Goal: Navigation & Orientation: Understand site structure

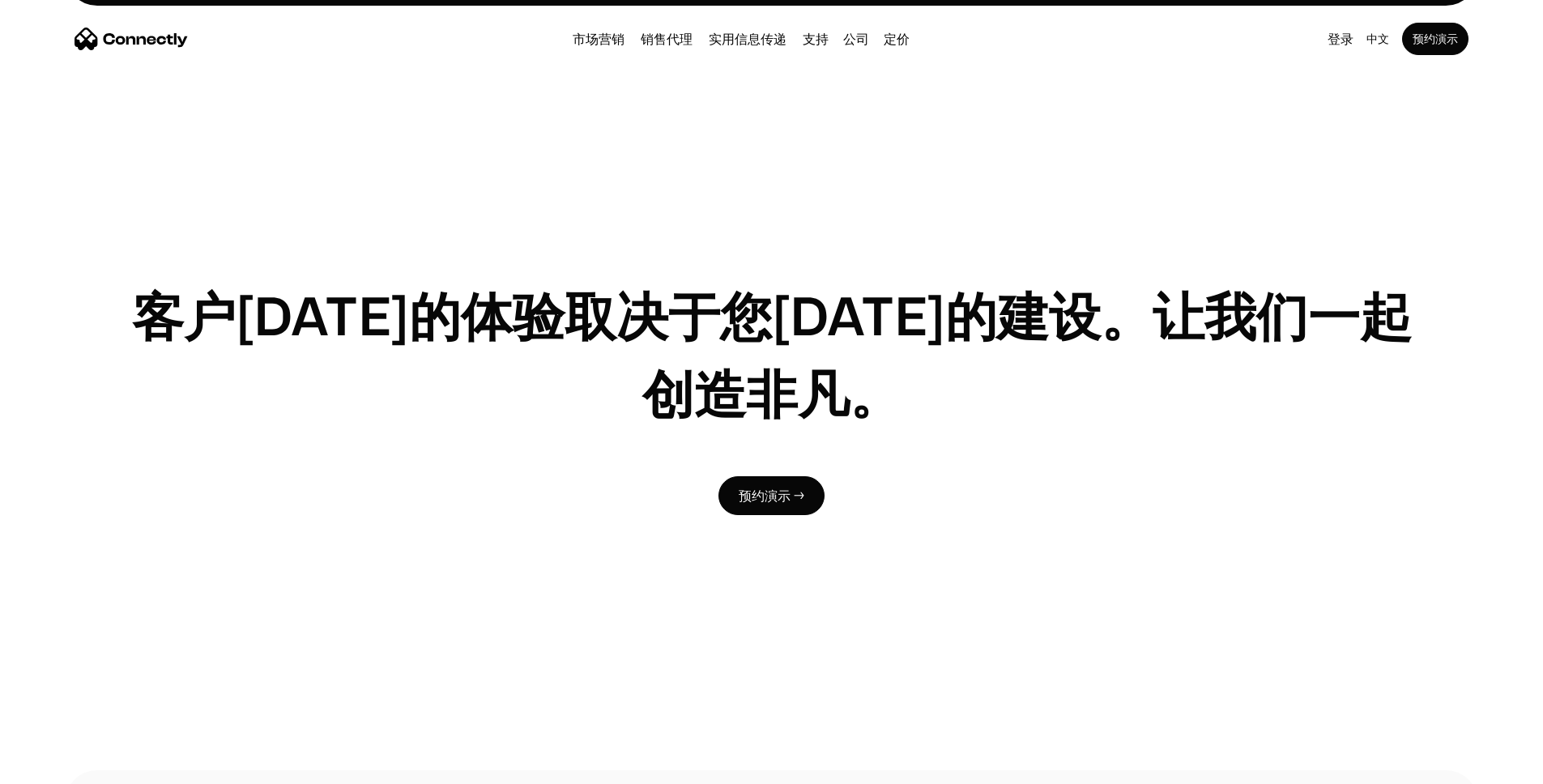
scroll to position [5327, 0]
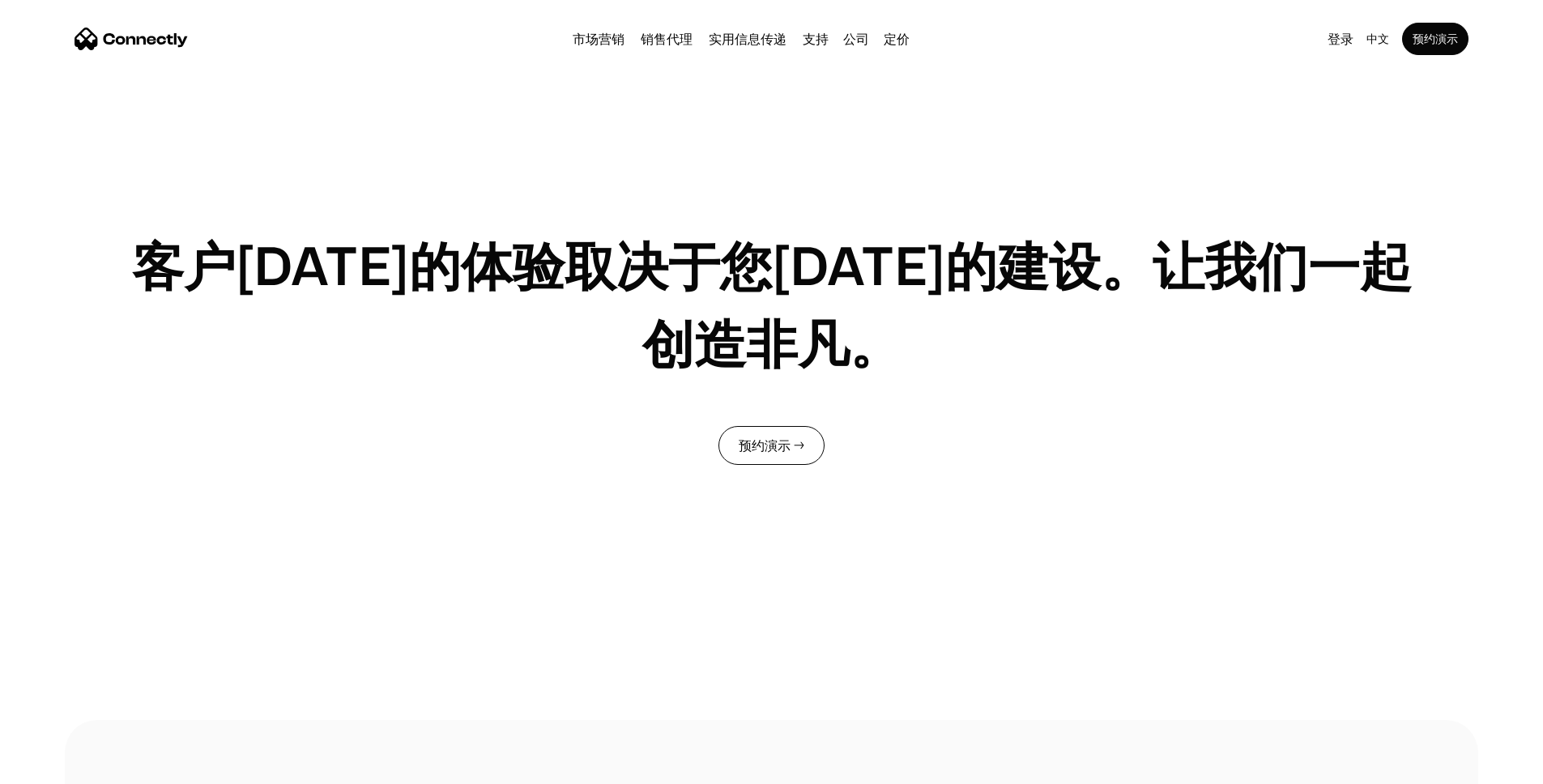
click at [767, 426] on link "预约演示 →" at bounding box center [771, 446] width 106 height 39
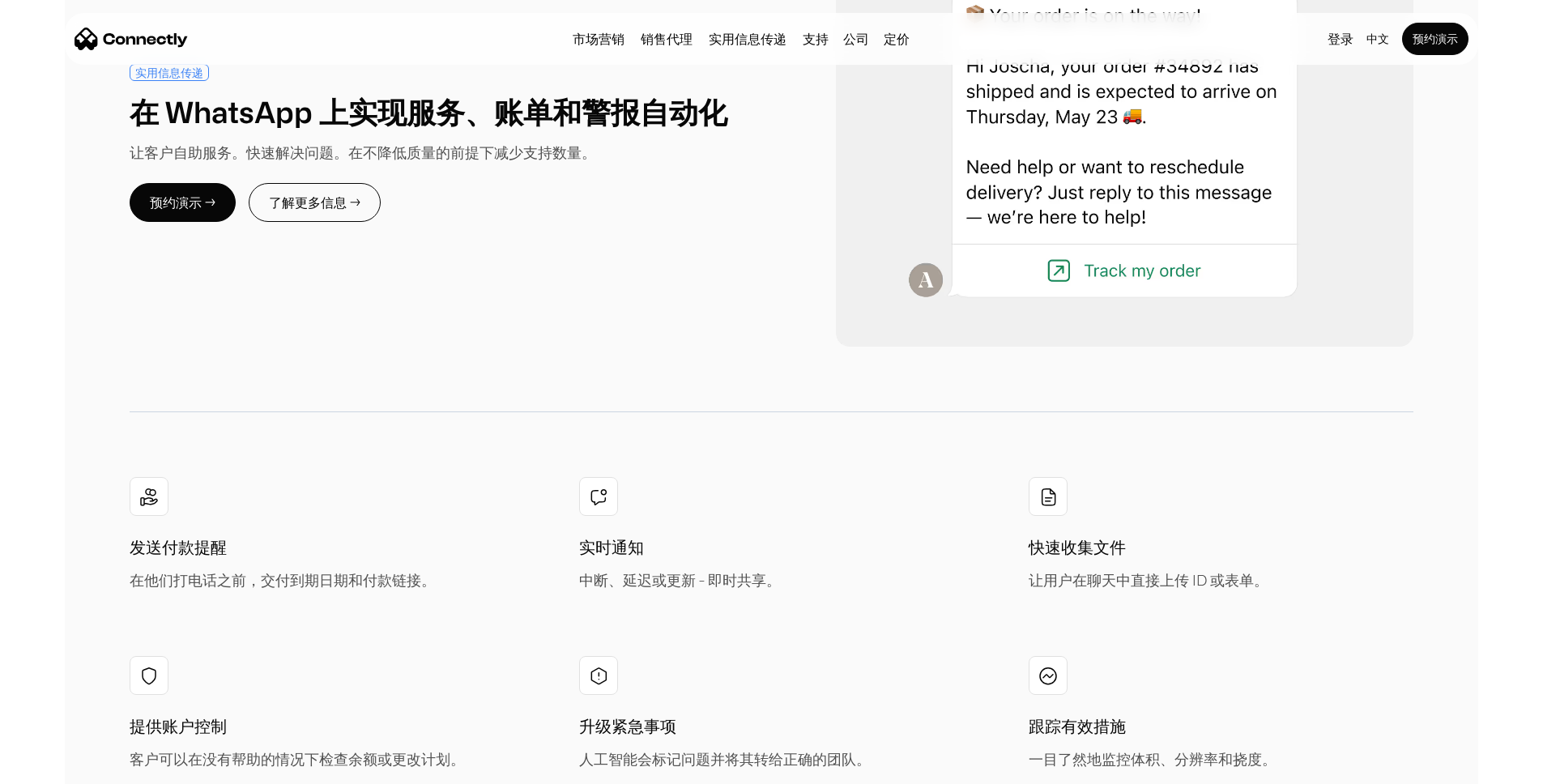
scroll to position [6174, 0]
click at [159, 485] on img at bounding box center [149, 496] width 19 height 20
click at [228, 476] on div "发送付款提醒 在他们打电话之前，交付到期日期和付款链接。" at bounding box center [304, 533] width 349 height 114
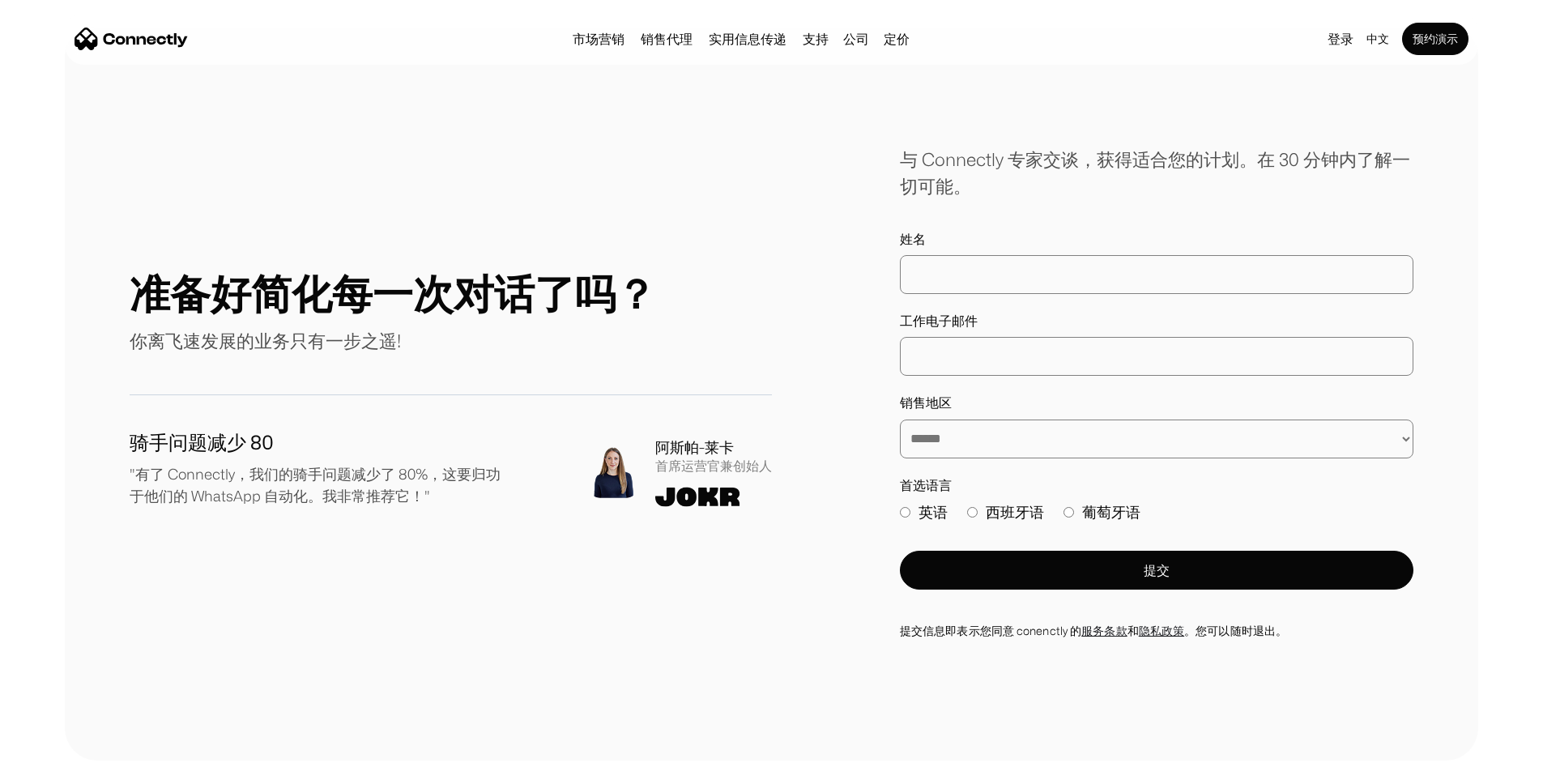
scroll to position [9231, 0]
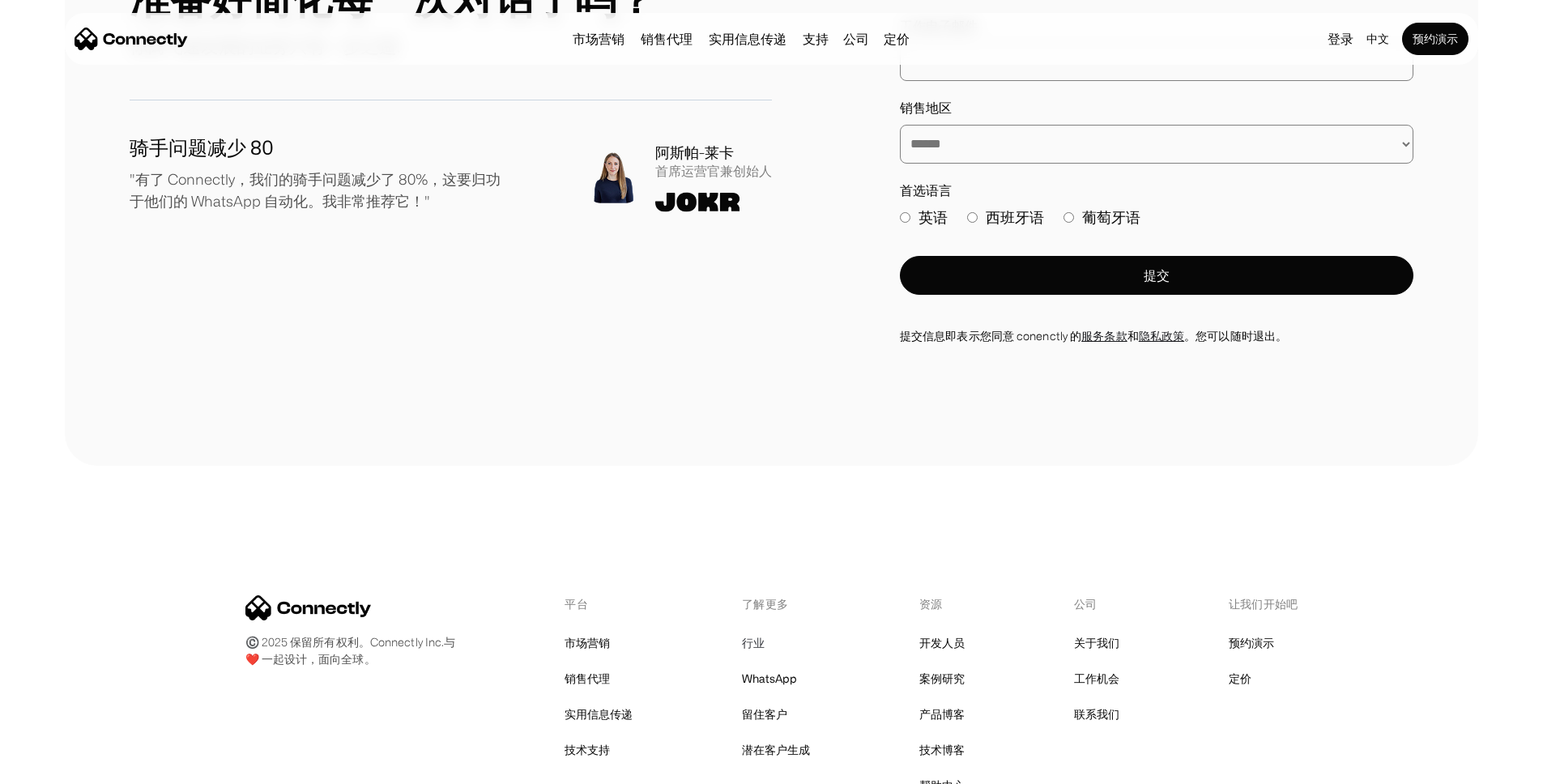
click at [744, 632] on link "行业" at bounding box center [753, 643] width 23 height 23
click at [939, 632] on link "开发人员" at bounding box center [942, 643] width 46 height 23
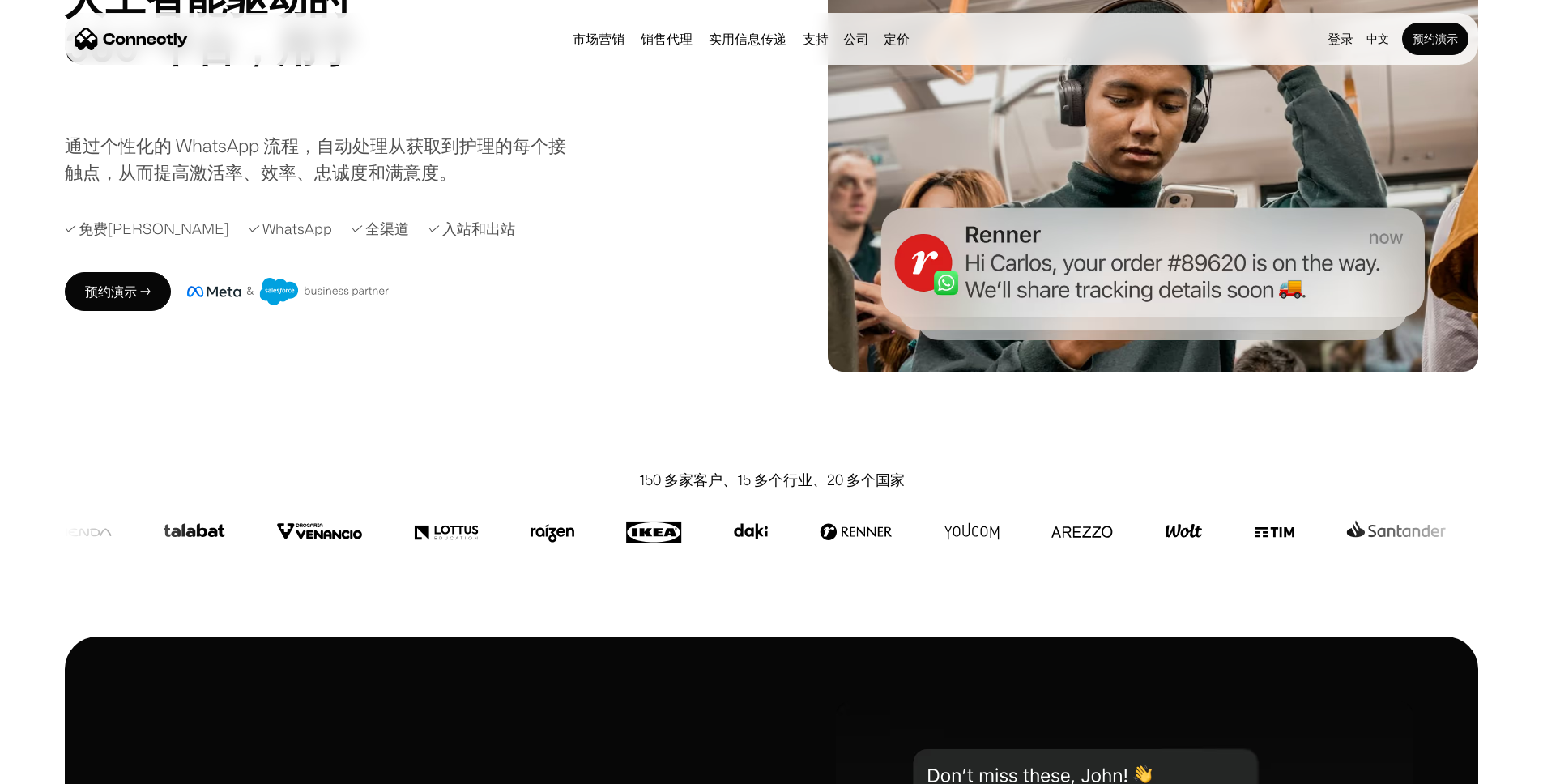
scroll to position [0, 0]
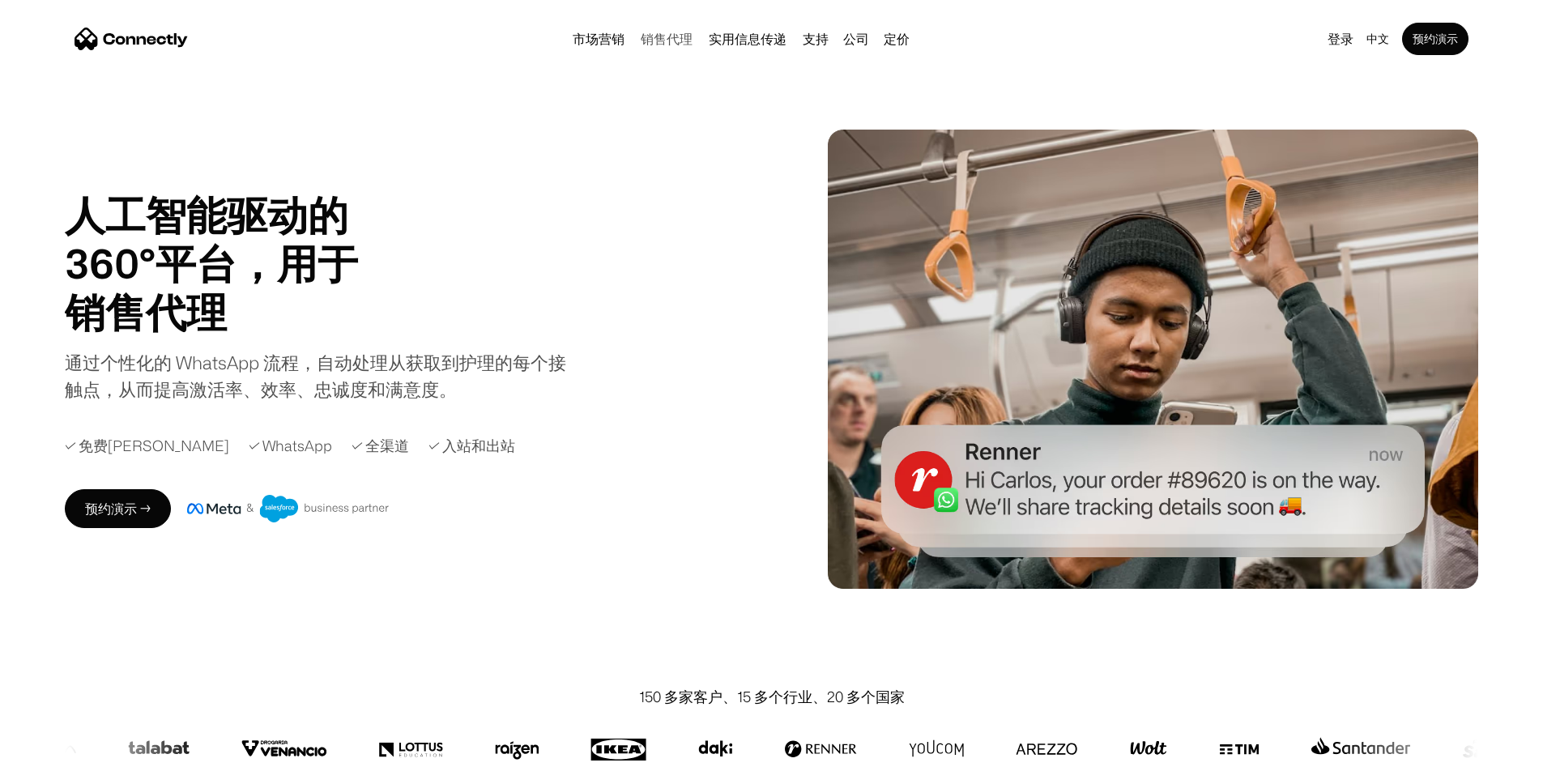
click at [634, 42] on link "销售代理" at bounding box center [667, 38] width 65 height 13
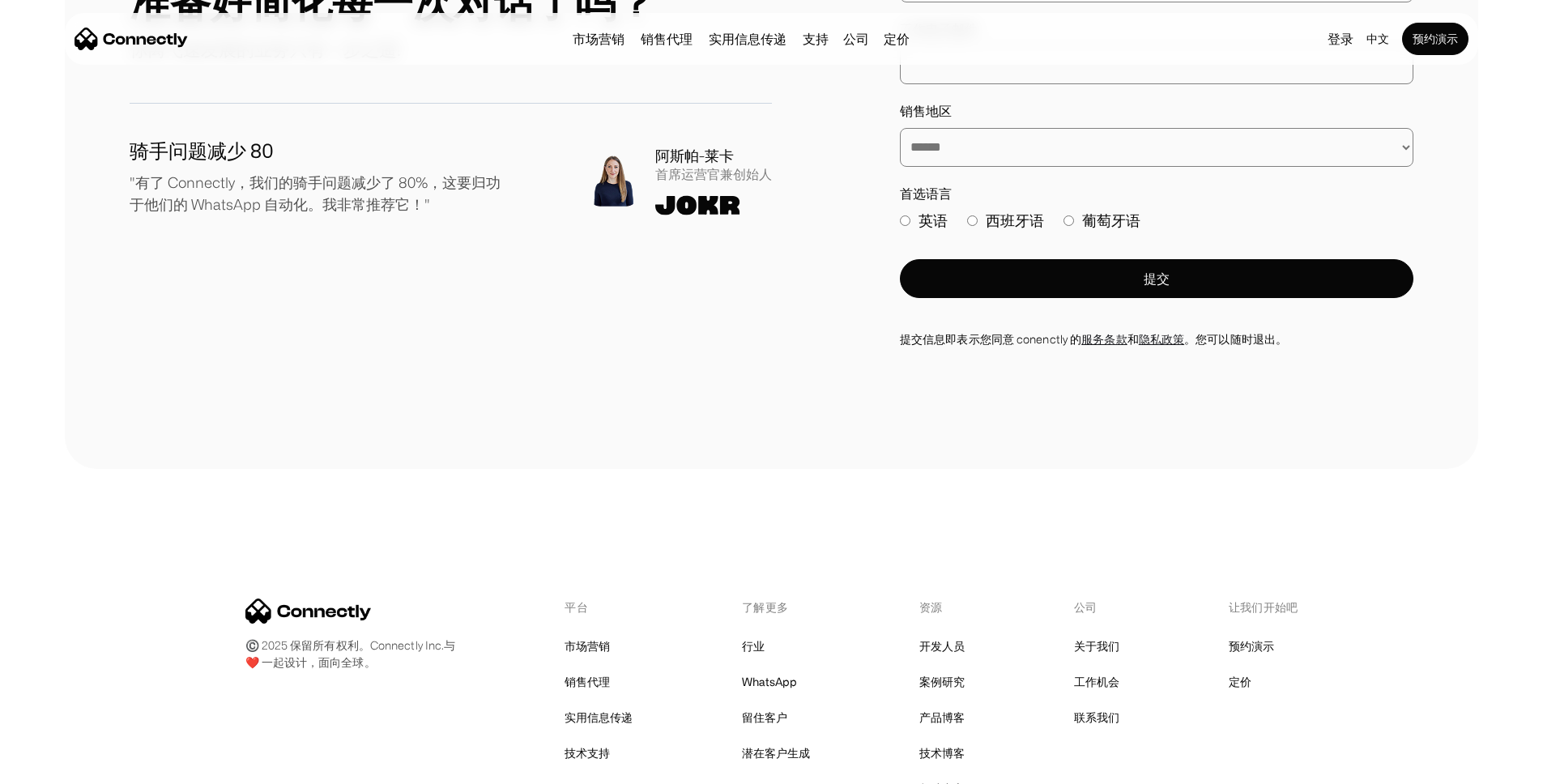
scroll to position [9231, 0]
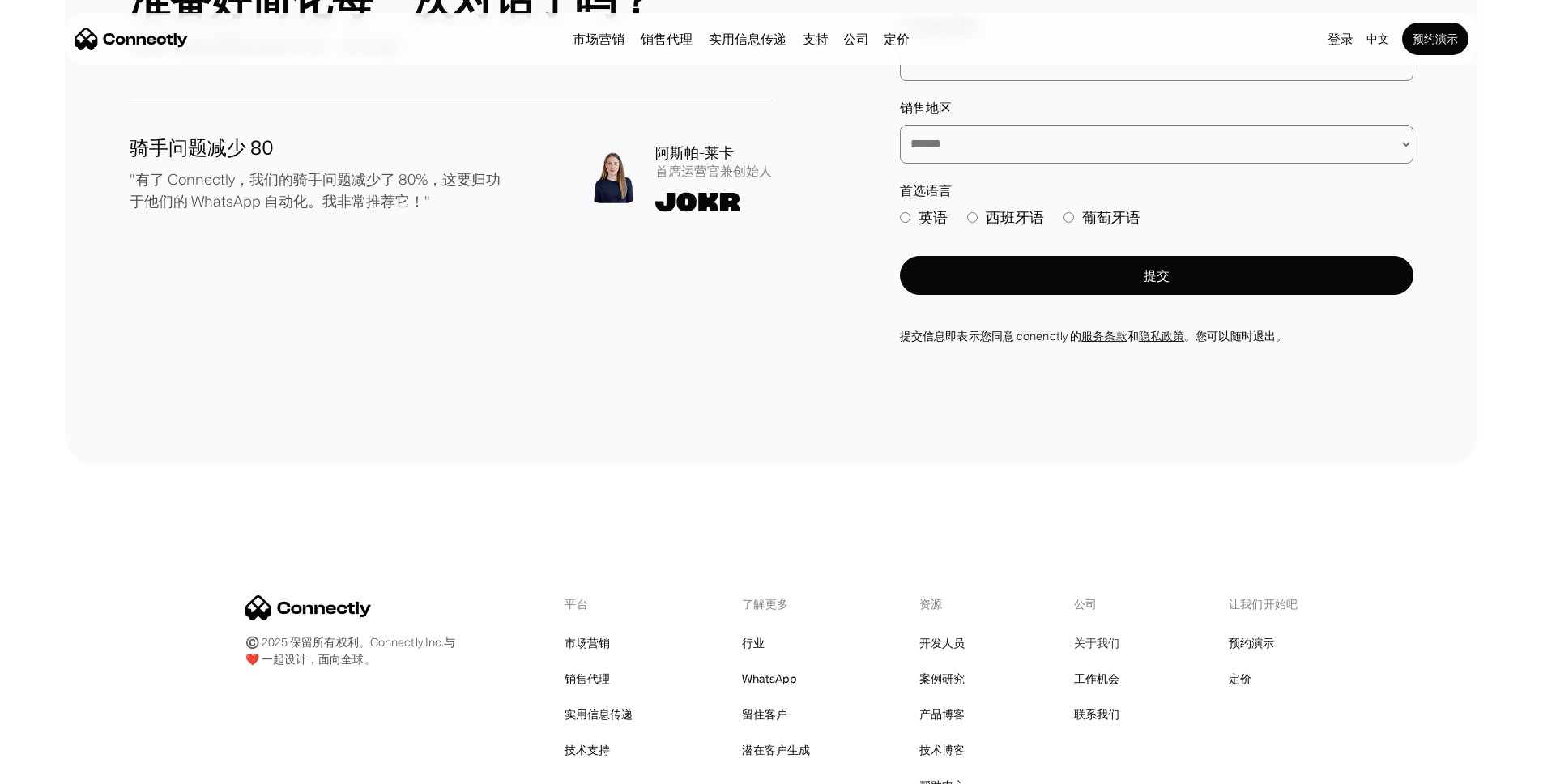
click at [1098, 632] on link "关于我们" at bounding box center [1096, 643] width 46 height 23
click at [1087, 667] on link "工作机会" at bounding box center [1096, 678] width 46 height 23
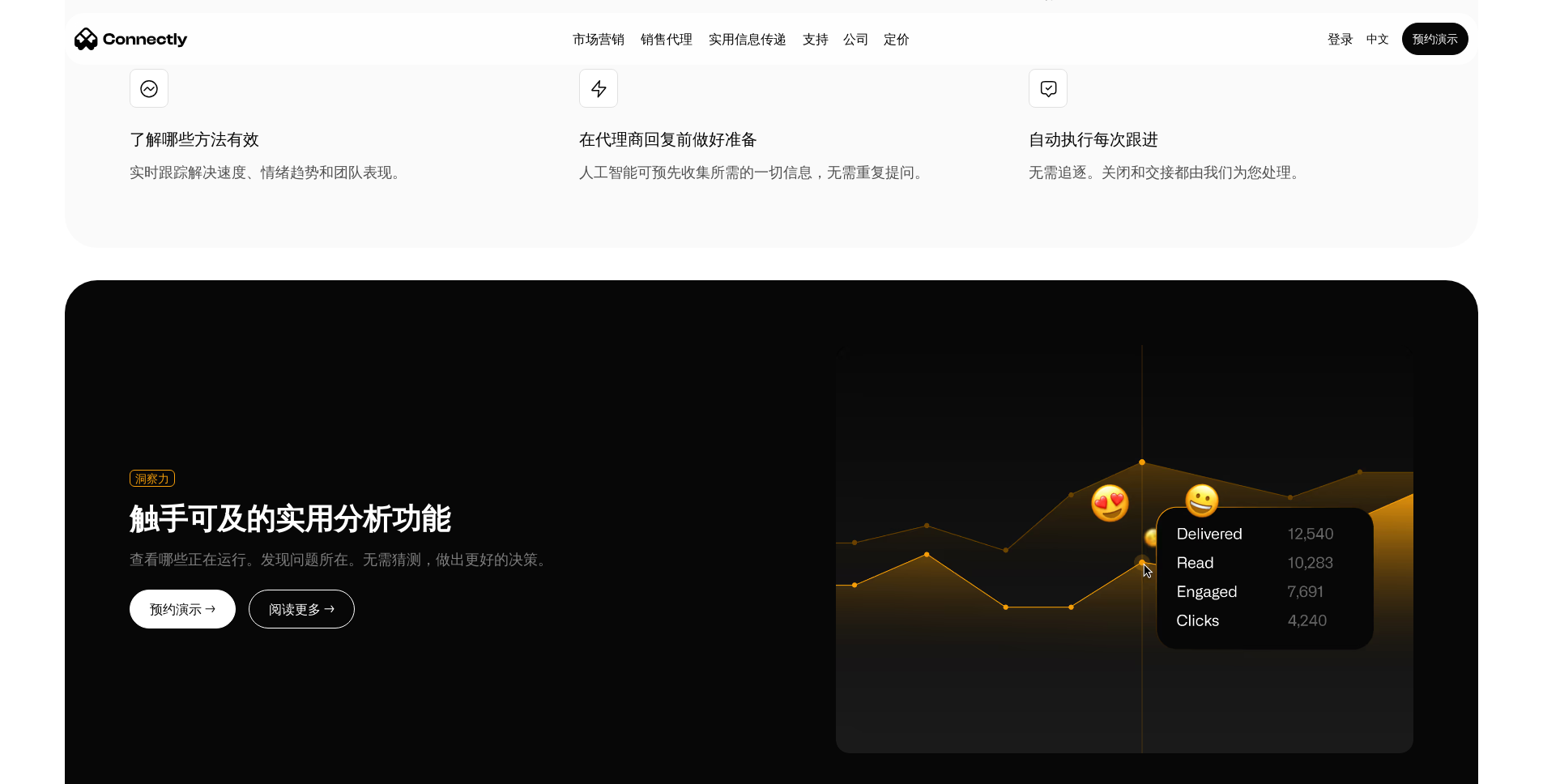
scroll to position [4028, 0]
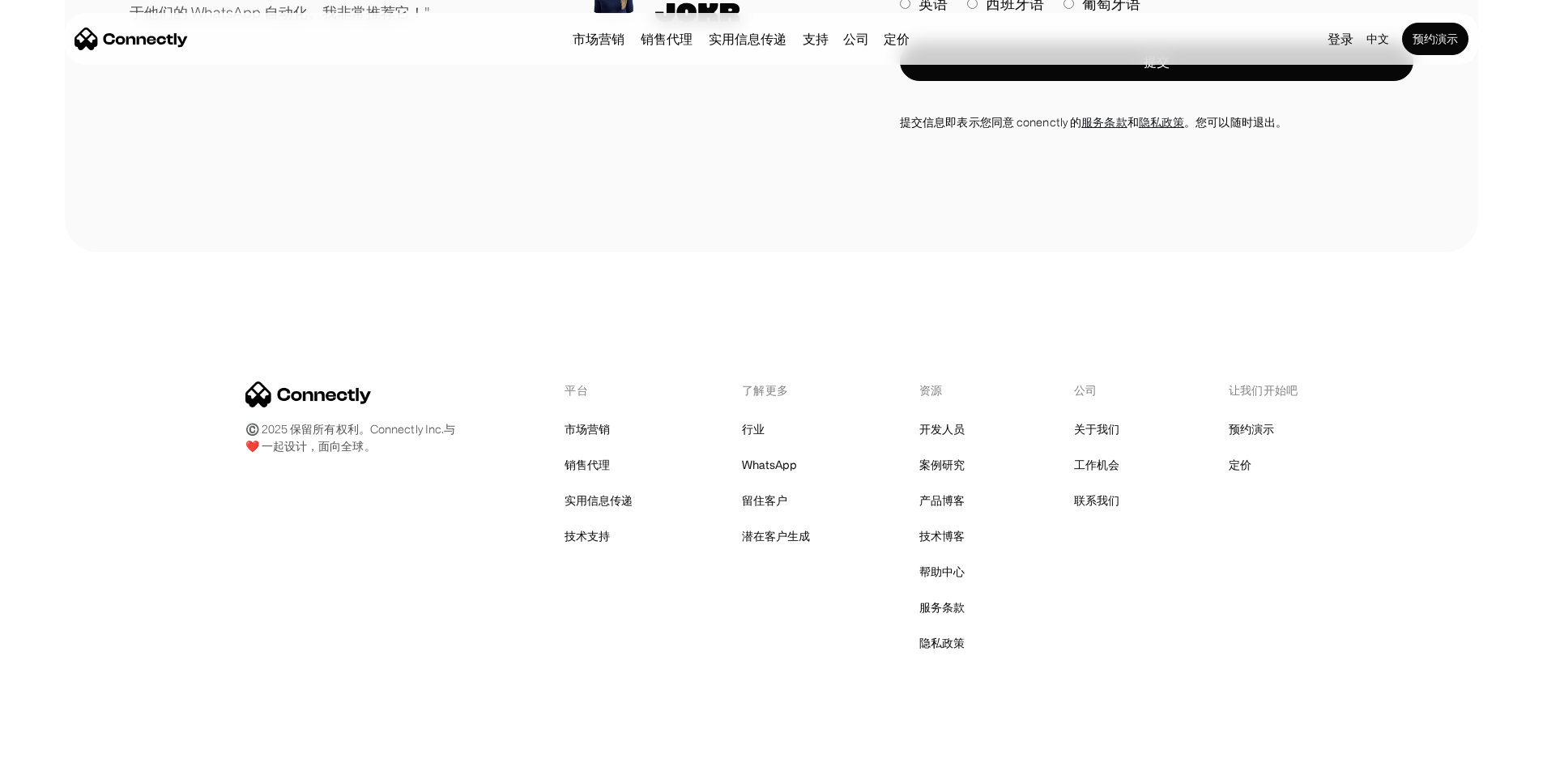
scroll to position [2267, 0]
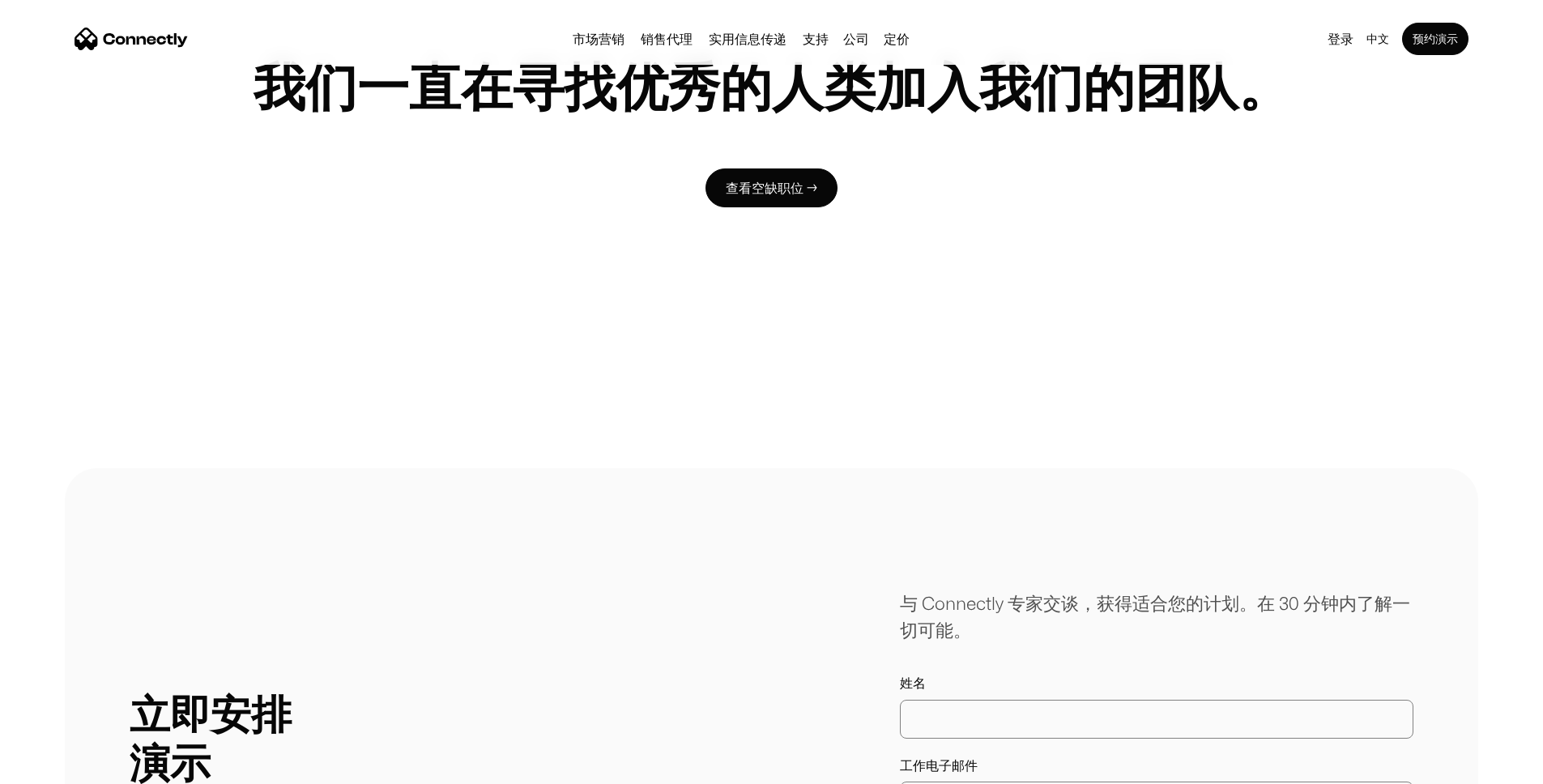
scroll to position [2783, 0]
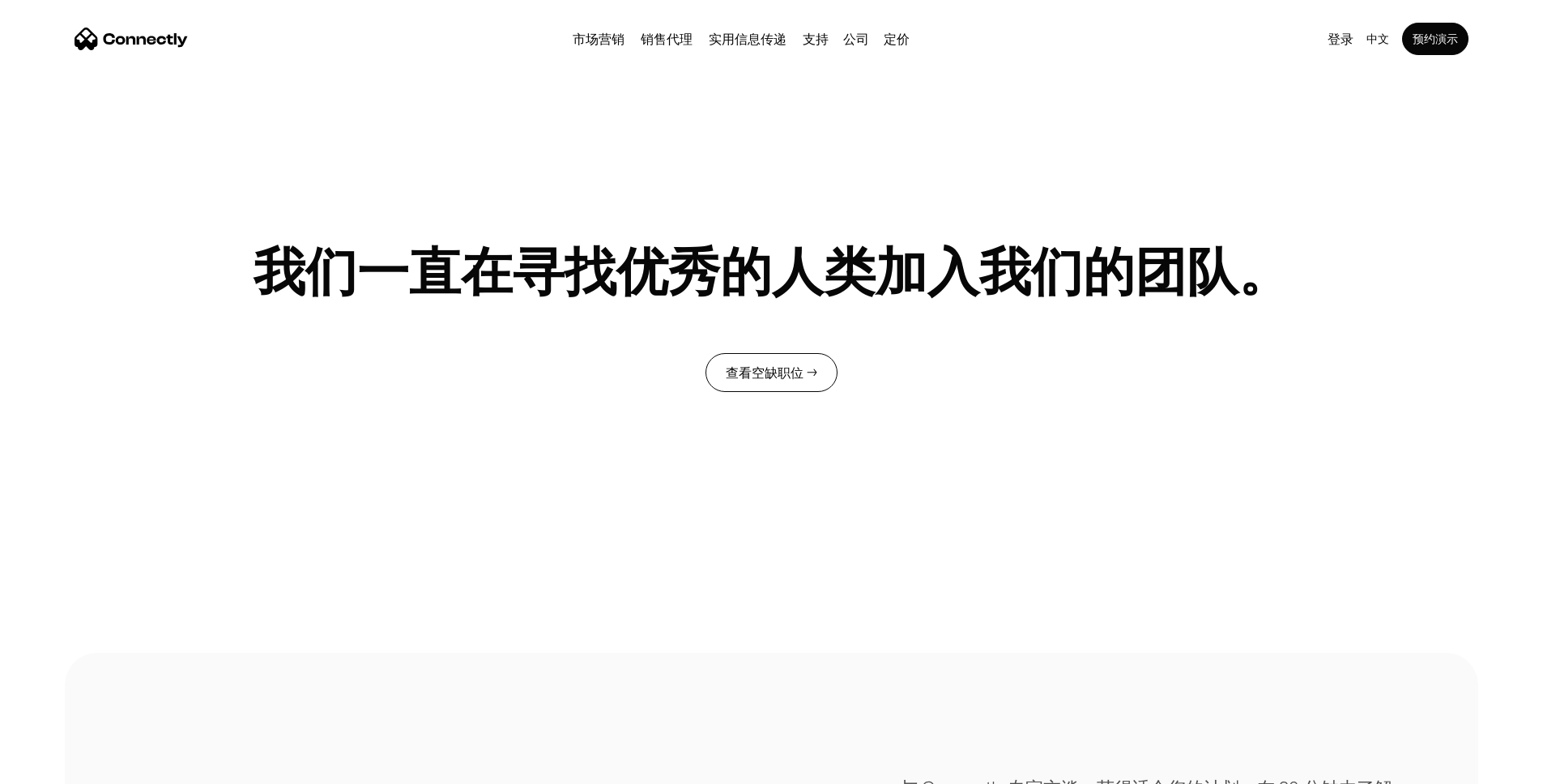
click at [797, 392] on link "查看空缺职位 →" at bounding box center [772, 372] width 132 height 39
